Goal: Navigation & Orientation: Find specific page/section

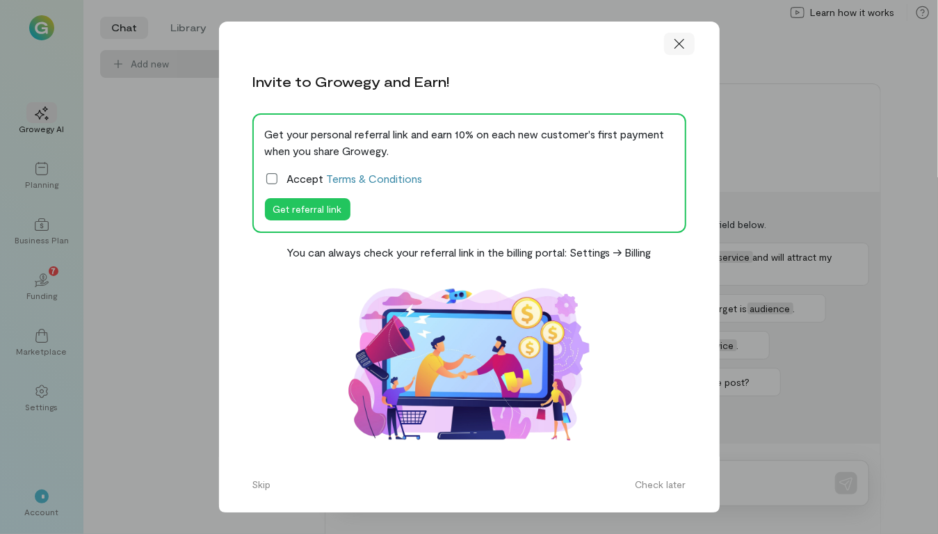
click at [678, 49] on icon at bounding box center [679, 44] width 14 height 14
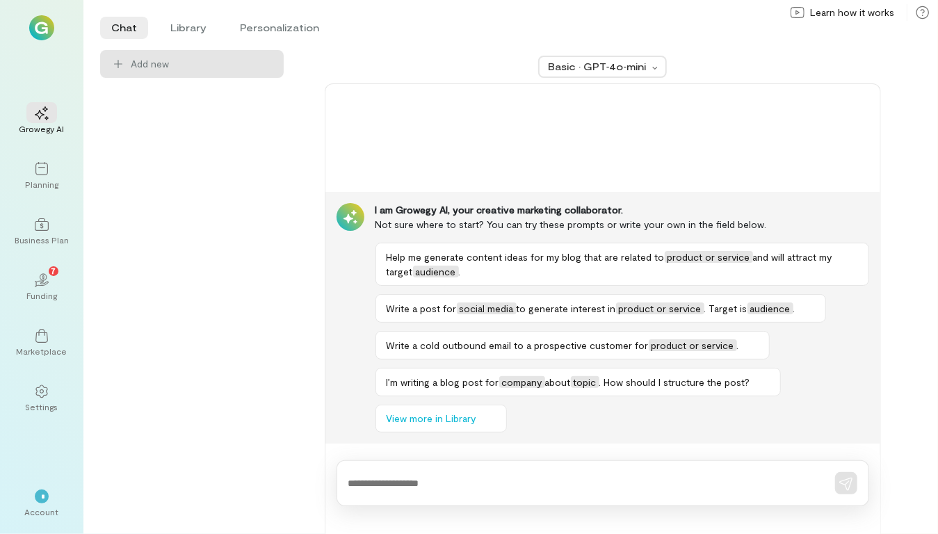
click at [44, 26] on img at bounding box center [41, 27] width 25 height 25
click at [532, 1] on div "Chat Library Personalization Add new Basic · GPT‑4o‑mini I am Growegy AI, your …" at bounding box center [502, 267] width 804 height 534
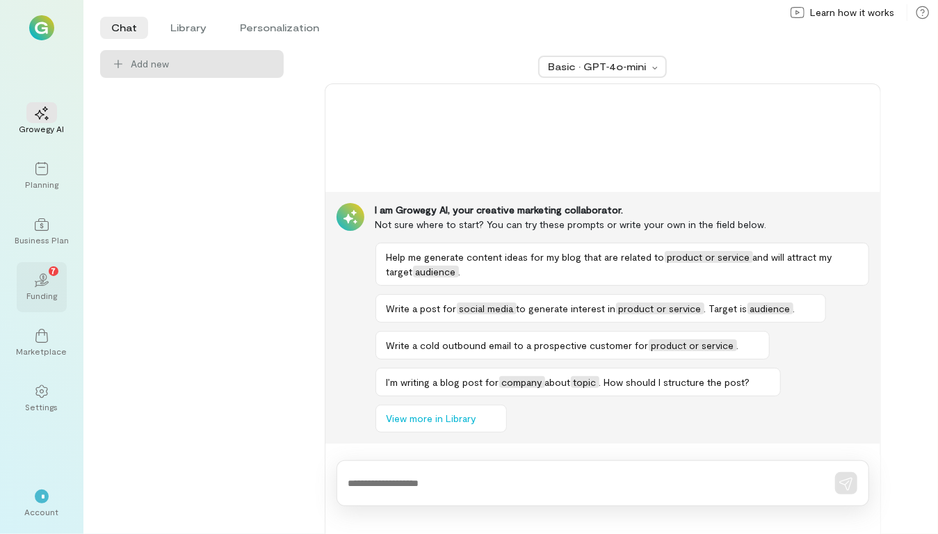
click at [40, 293] on div "Funding" at bounding box center [41, 295] width 31 height 11
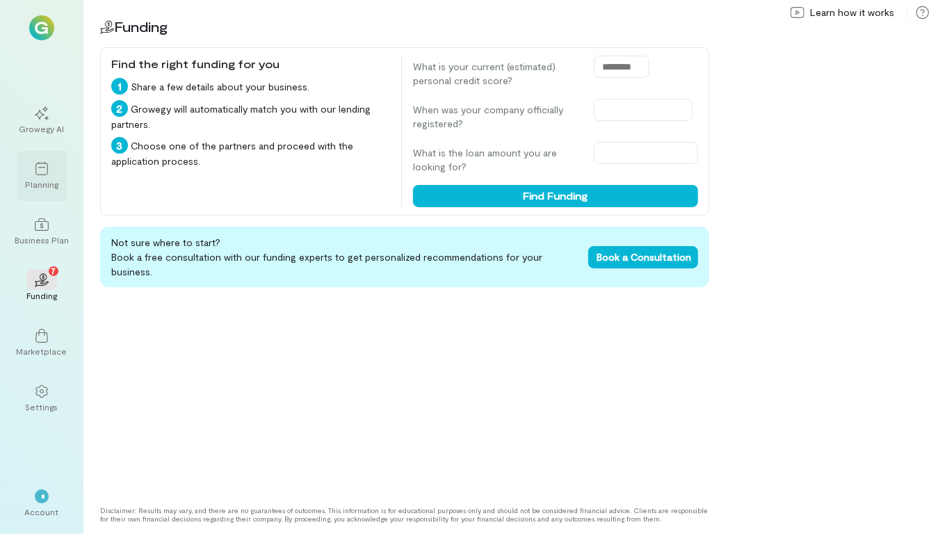
click at [44, 176] on div at bounding box center [41, 168] width 31 height 21
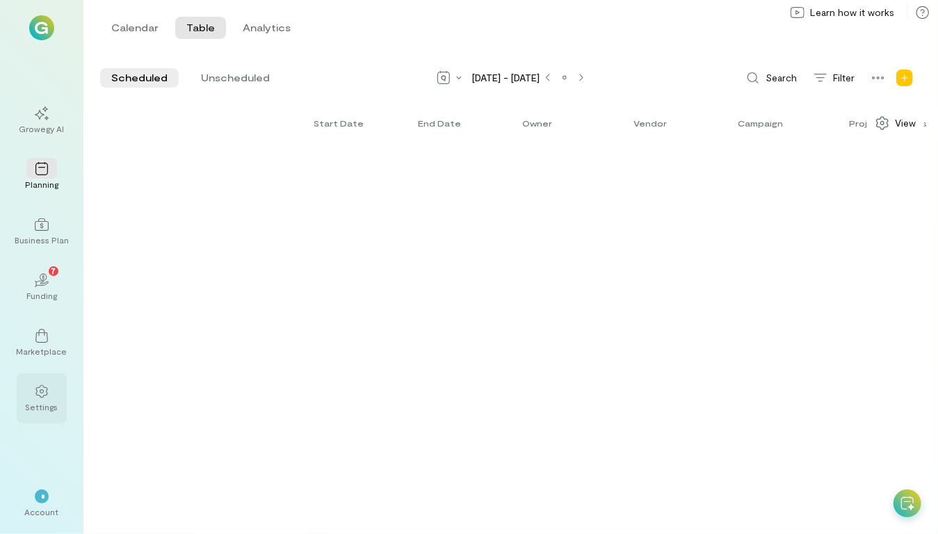
click at [43, 409] on div "Settings" at bounding box center [42, 406] width 33 height 11
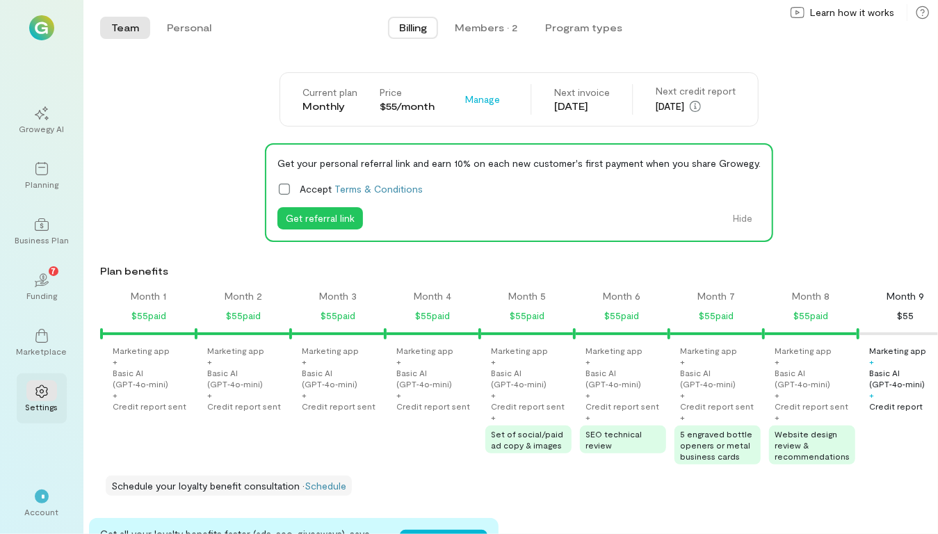
scroll to position [0, 396]
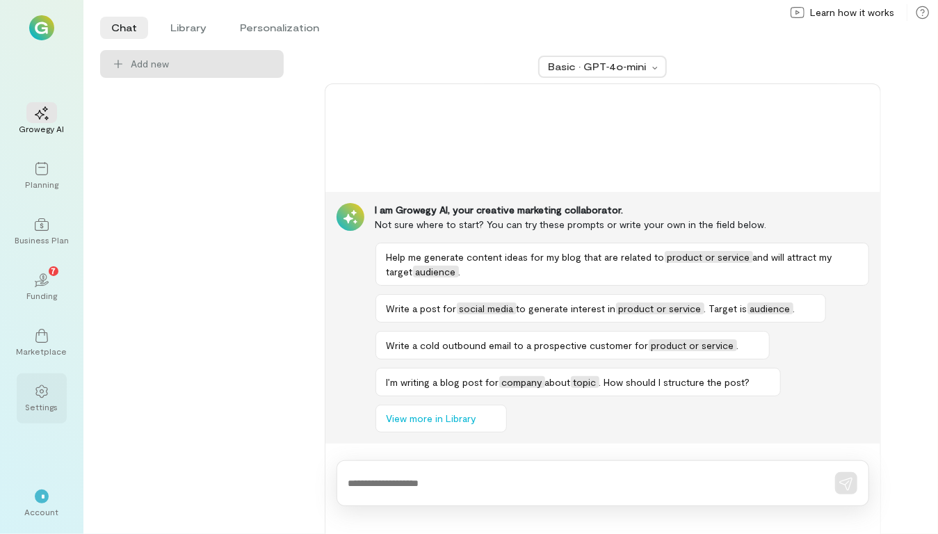
click at [40, 386] on icon at bounding box center [42, 391] width 14 height 14
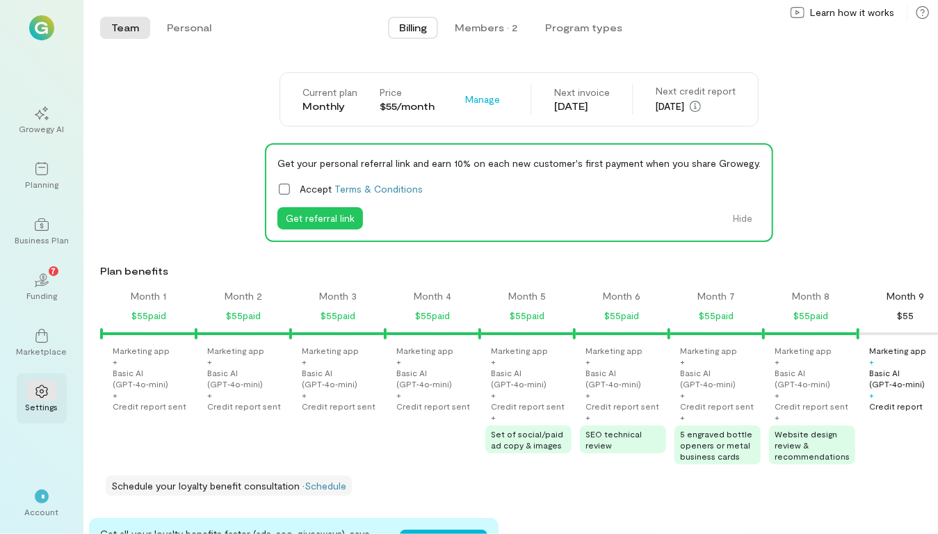
scroll to position [0, 396]
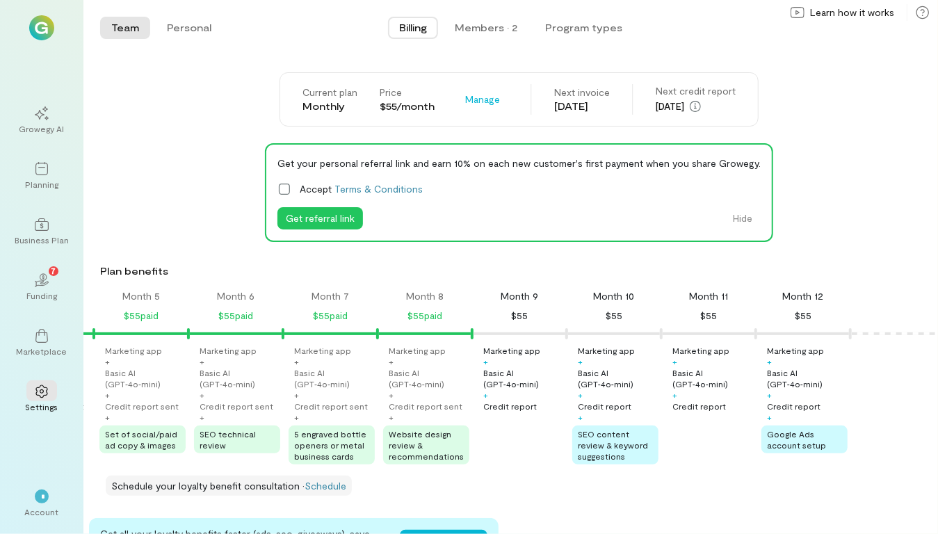
click at [10, 79] on div "Growegy AI Planning Business Plan 02 7 Funding Marketplace Settings * Account" at bounding box center [41, 267] width 83 height 534
